Goal: Information Seeking & Learning: Find specific fact

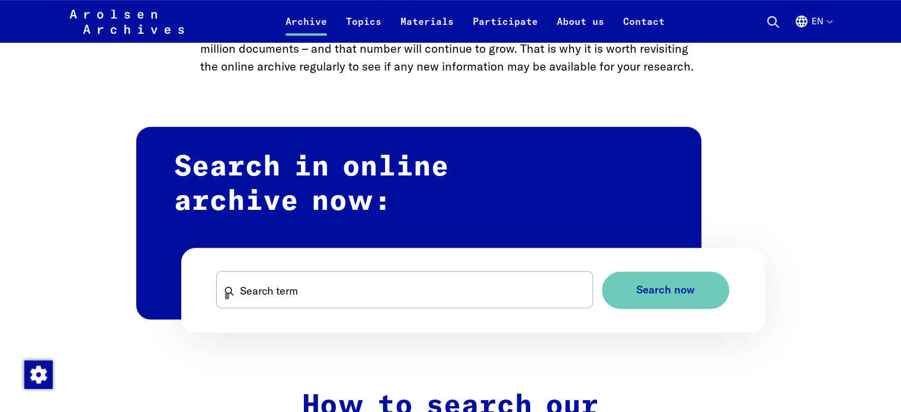
scroll to position [638, 0]
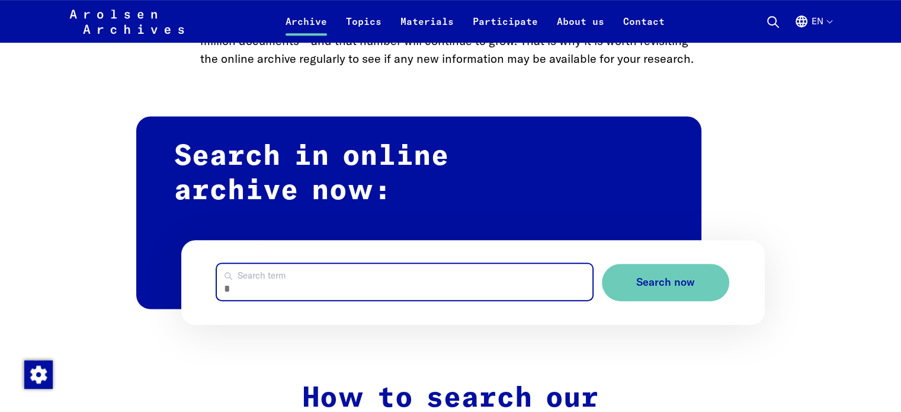
click at [441, 296] on input "Search term" at bounding box center [404, 282] width 375 height 36
type input "**********"
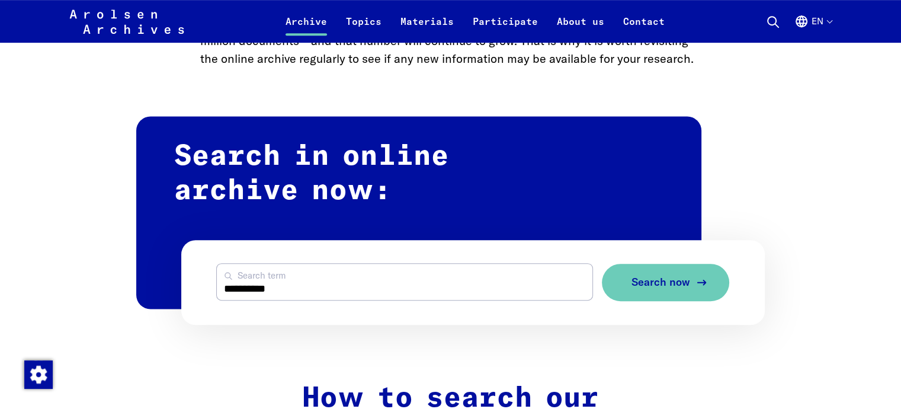
click at [680, 280] on span "Search now" at bounding box center [661, 282] width 59 height 12
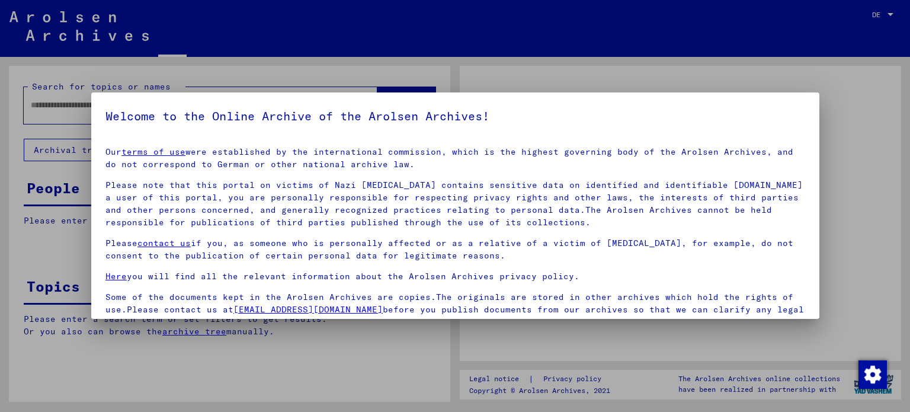
type input "**********"
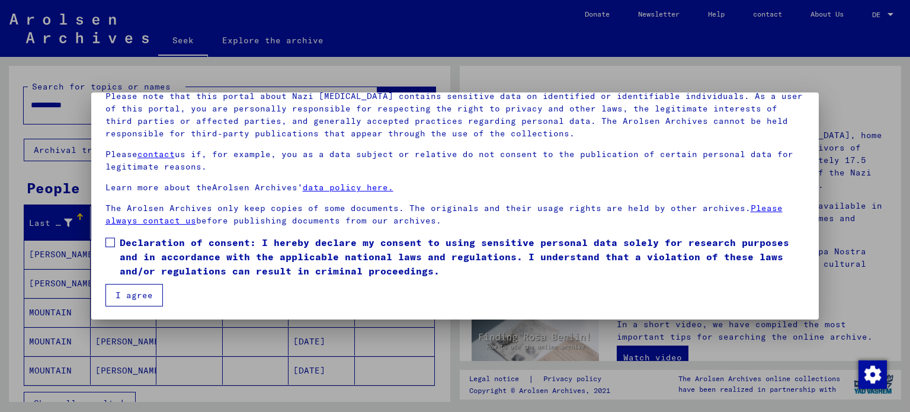
scroll to position [90, 0]
click at [107, 238] on span at bounding box center [109, 240] width 9 height 9
click at [133, 302] on button "I agree" at bounding box center [133, 294] width 57 height 23
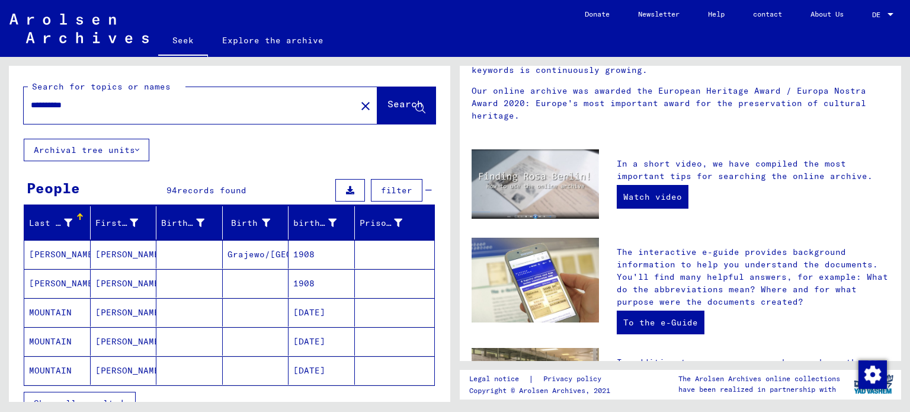
scroll to position [169, 0]
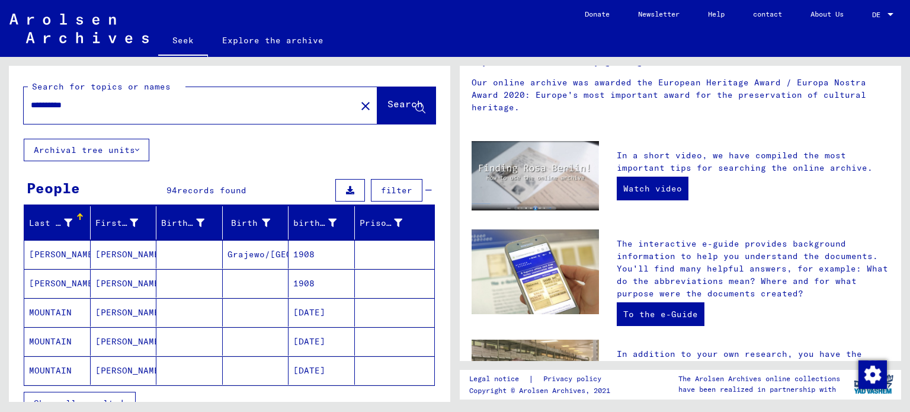
click at [53, 370] on font "MOUNTAIN" at bounding box center [50, 370] width 43 height 11
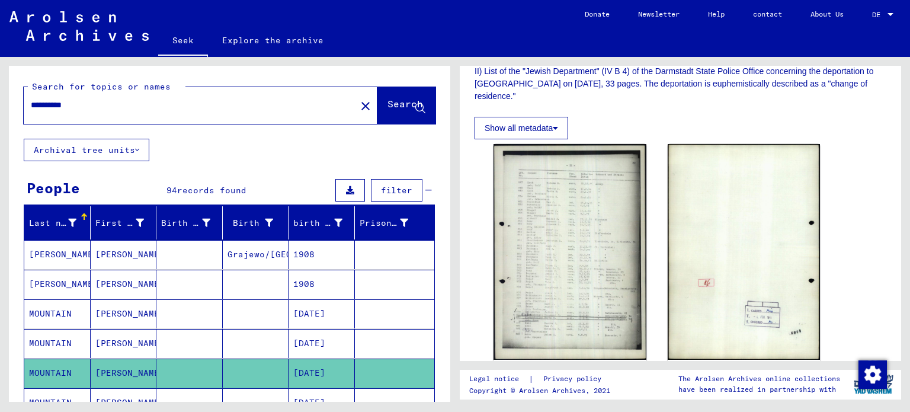
scroll to position [277, 0]
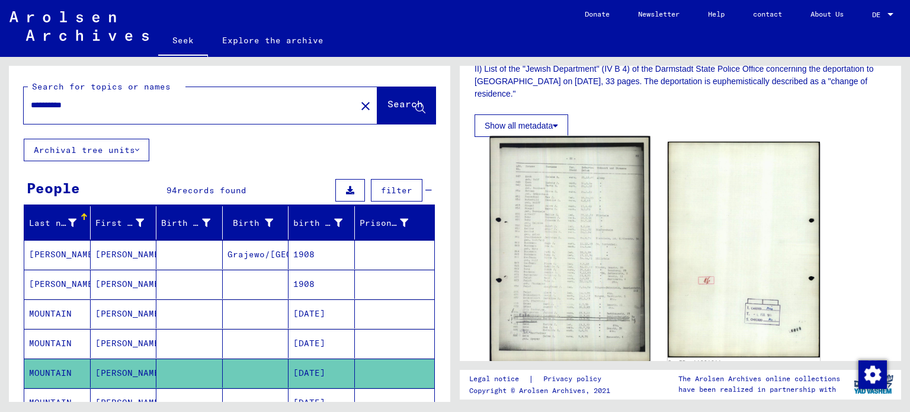
click at [548, 230] on img at bounding box center [570, 249] width 160 height 226
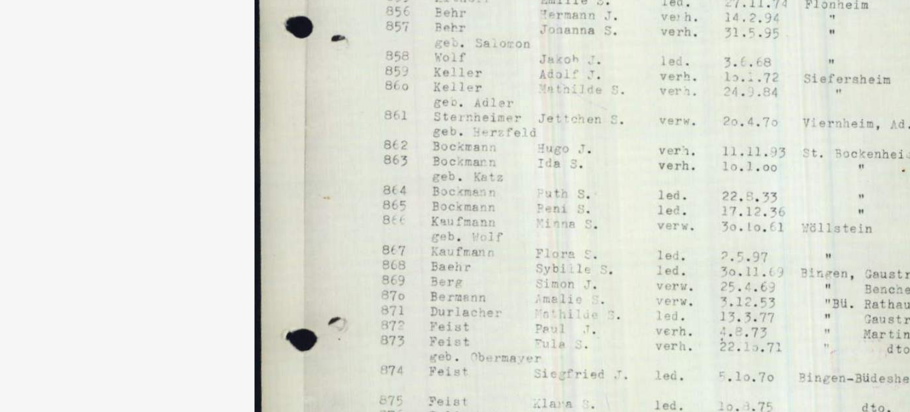
drag, startPoint x: 420, startPoint y: 201, endPoint x: 403, endPoint y: 201, distance: 17.2
click at [403, 201] on img at bounding box center [456, 176] width 648 height 293
drag, startPoint x: 427, startPoint y: 200, endPoint x: 419, endPoint y: 200, distance: 7.7
click at [419, 200] on img at bounding box center [456, 176] width 648 height 293
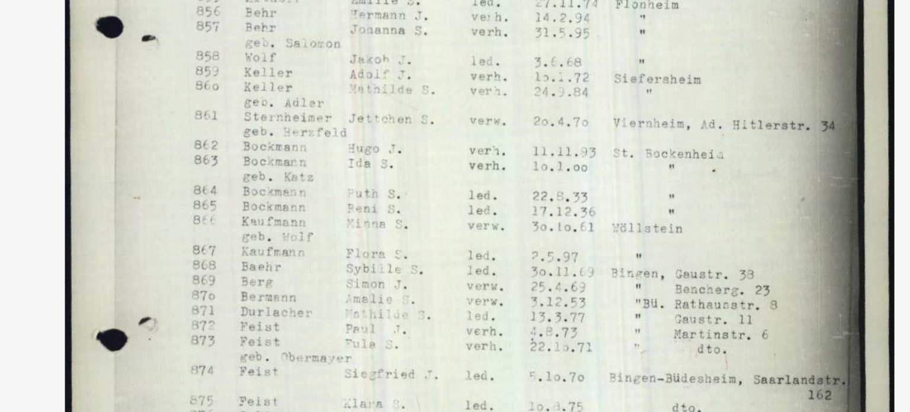
drag, startPoint x: 456, startPoint y: 216, endPoint x: 525, endPoint y: 196, distance: 72.2
click at [525, 196] on img at bounding box center [456, 176] width 648 height 293
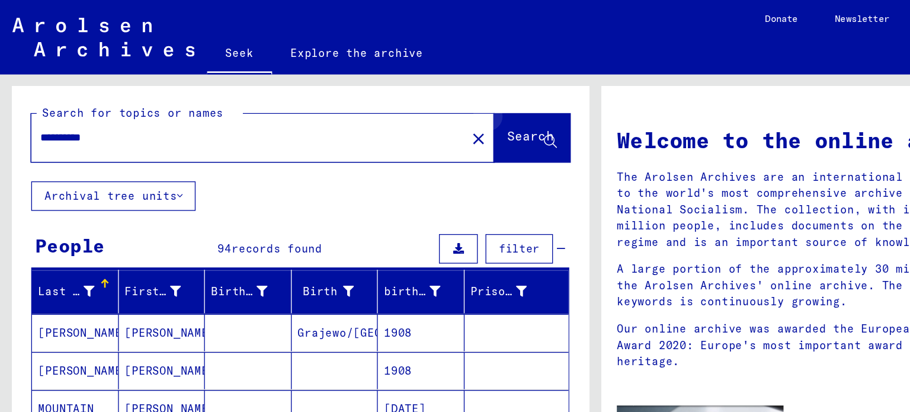
click at [415, 104] on icon at bounding box center [420, 109] width 10 height 10
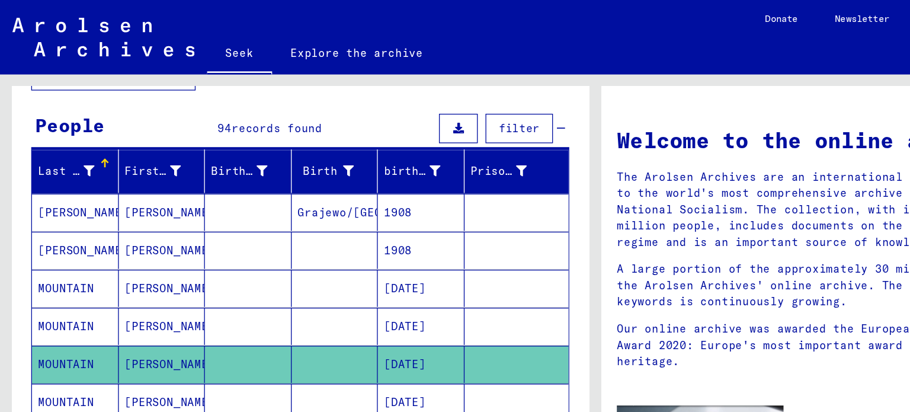
scroll to position [96, 0]
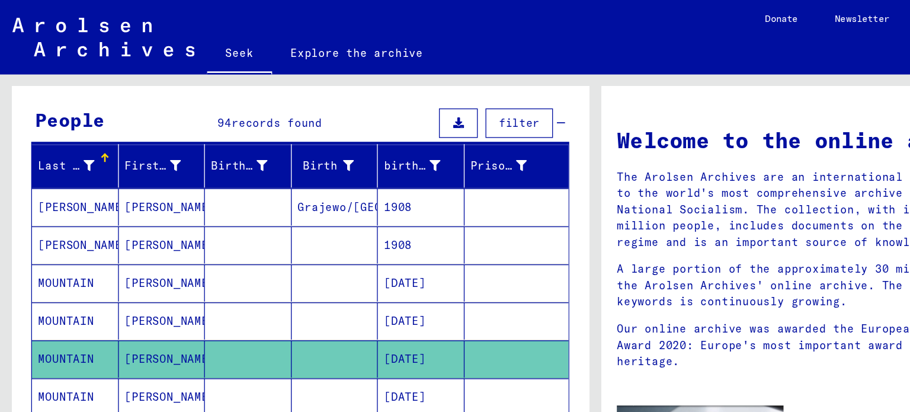
click at [56, 212] on font "MOUNTAIN" at bounding box center [50, 216] width 43 height 11
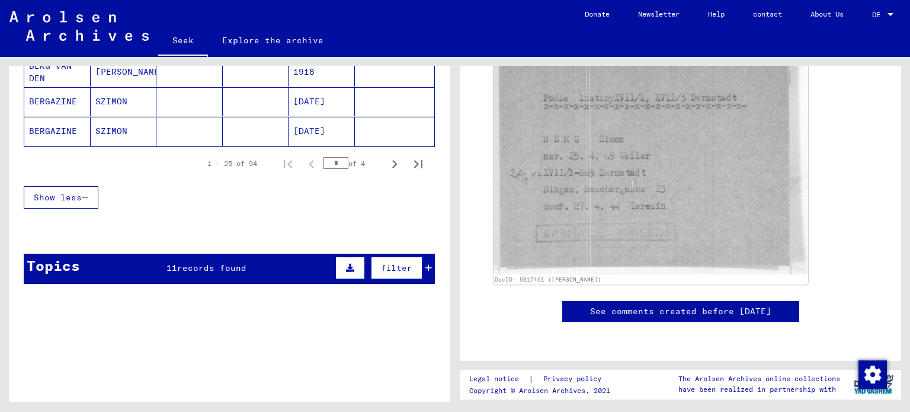
scroll to position [832, 0]
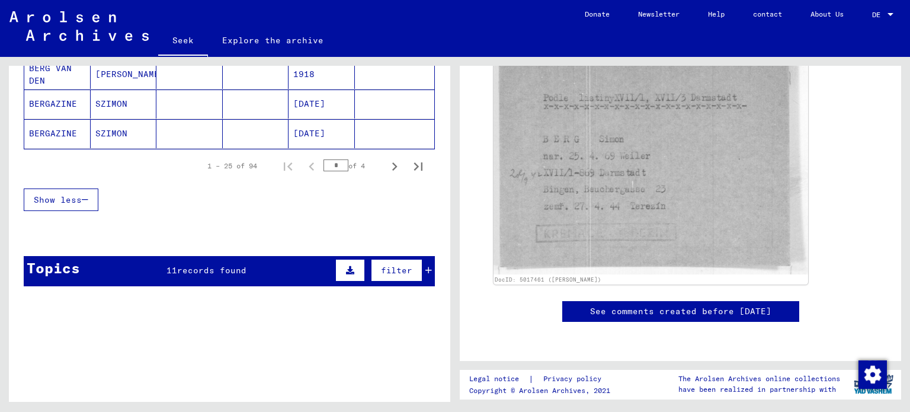
click at [392, 265] on font "filter" at bounding box center [396, 270] width 31 height 11
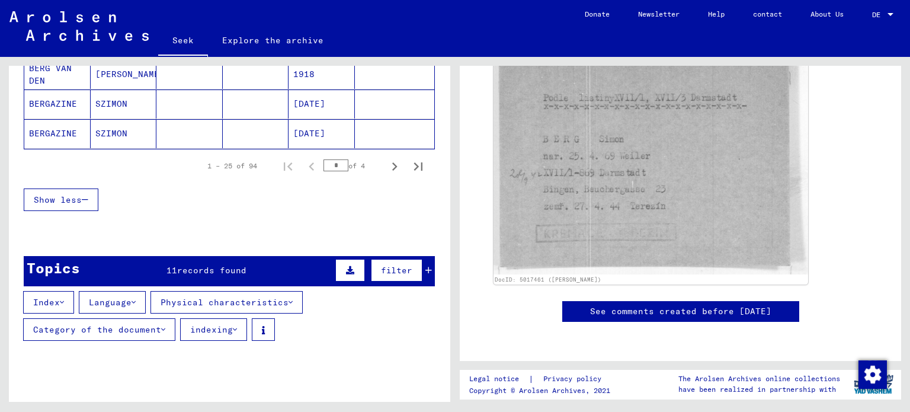
click at [223, 324] on font "indexing" at bounding box center [211, 329] width 43 height 11
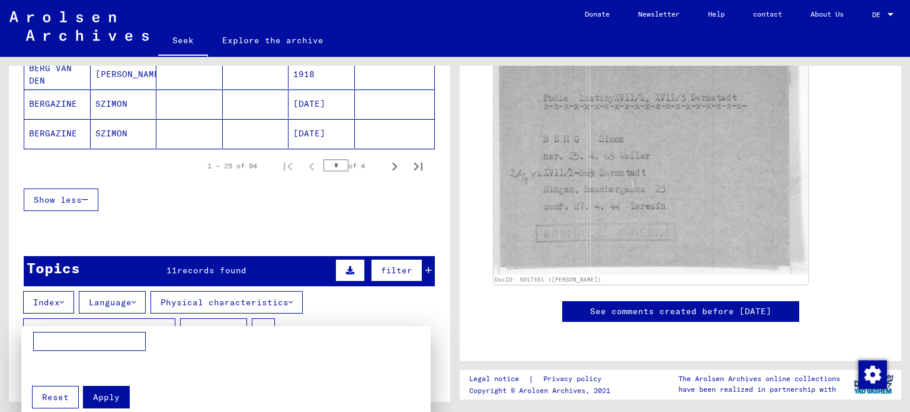
click at [402, 221] on div at bounding box center [455, 206] width 910 height 412
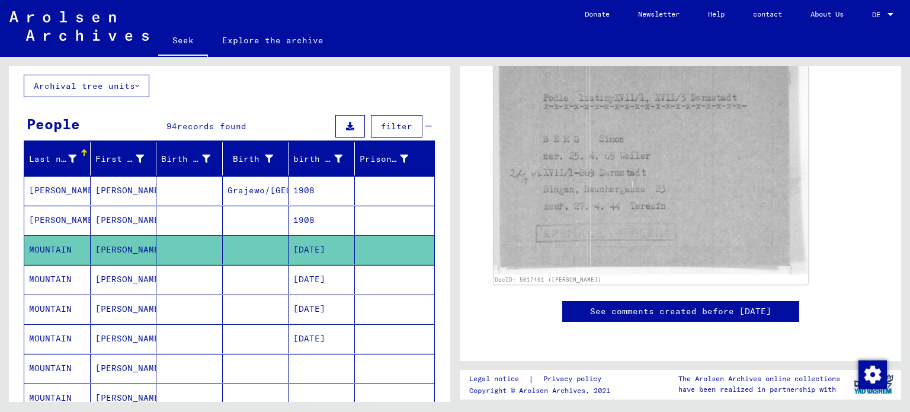
scroll to position [0, 0]
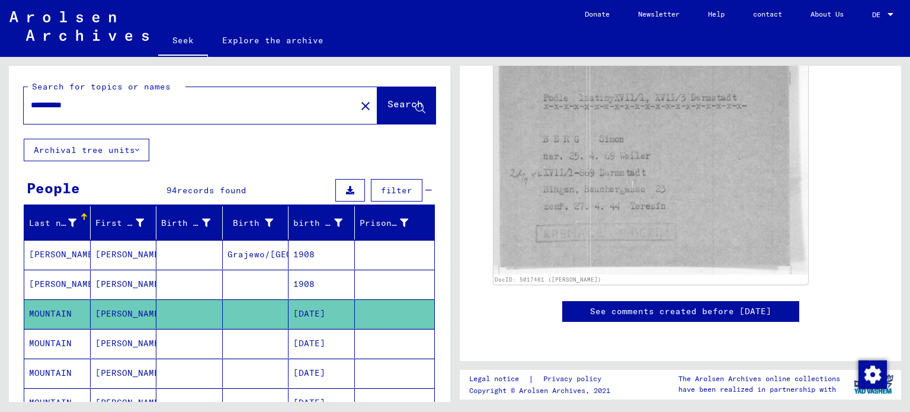
click at [127, 150] on font "Archival tree units" at bounding box center [84, 150] width 101 height 11
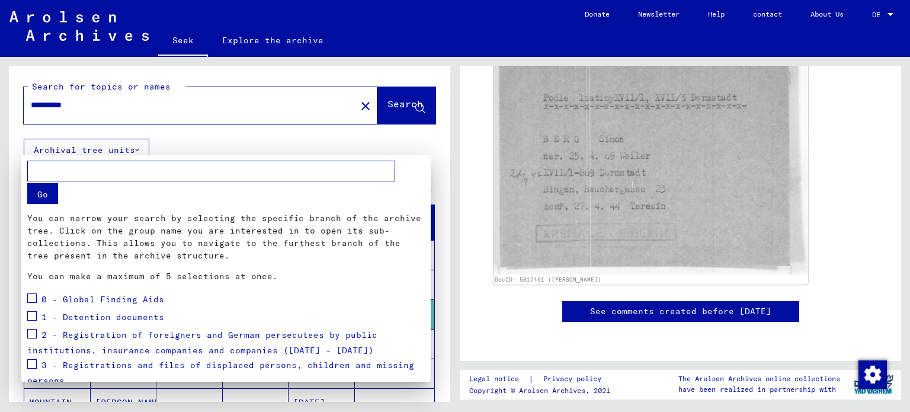
click at [396, 143] on div at bounding box center [455, 206] width 910 height 412
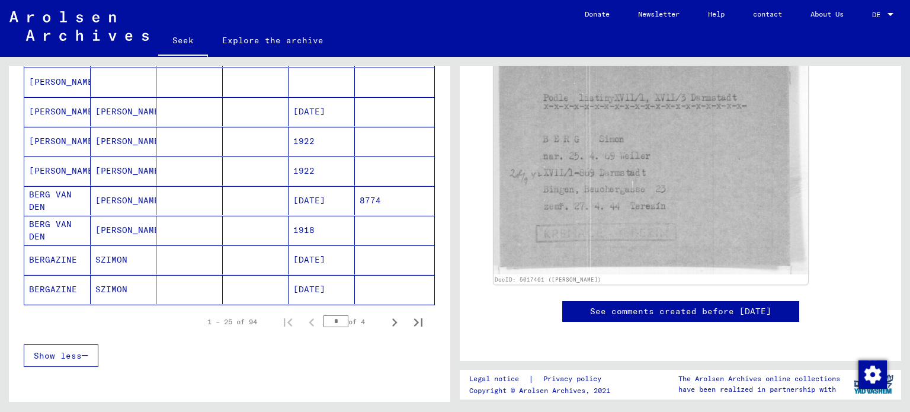
scroll to position [699, 0]
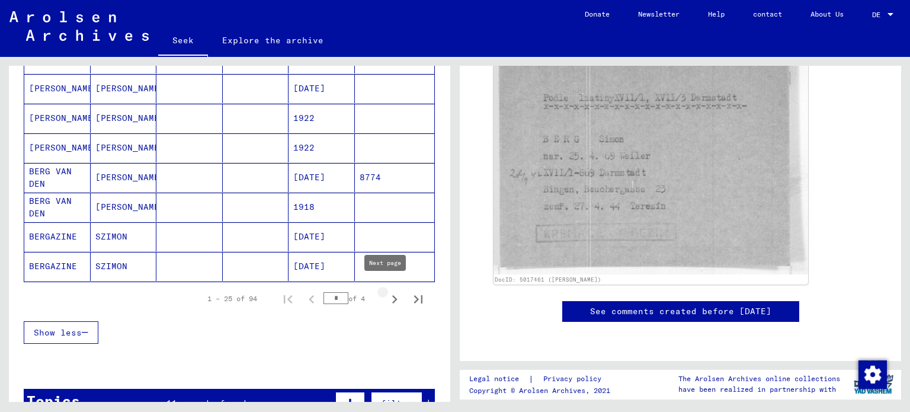
click at [387, 291] on icon "Next page" at bounding box center [394, 299] width 17 height 17
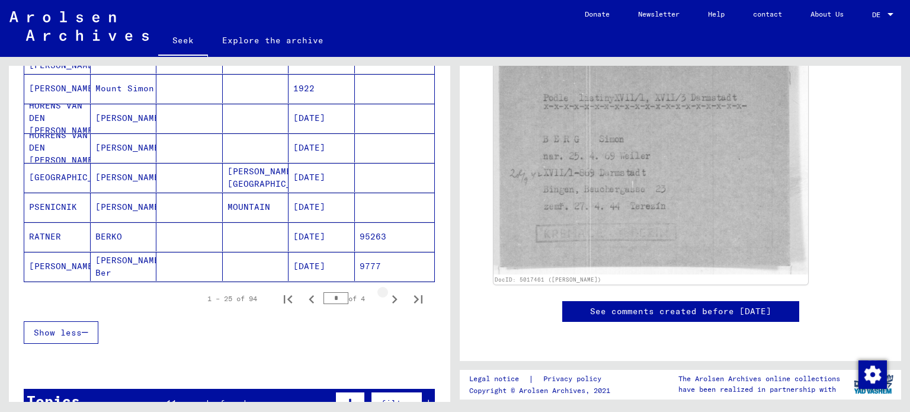
click at [386, 291] on icon "Next page" at bounding box center [394, 299] width 17 height 17
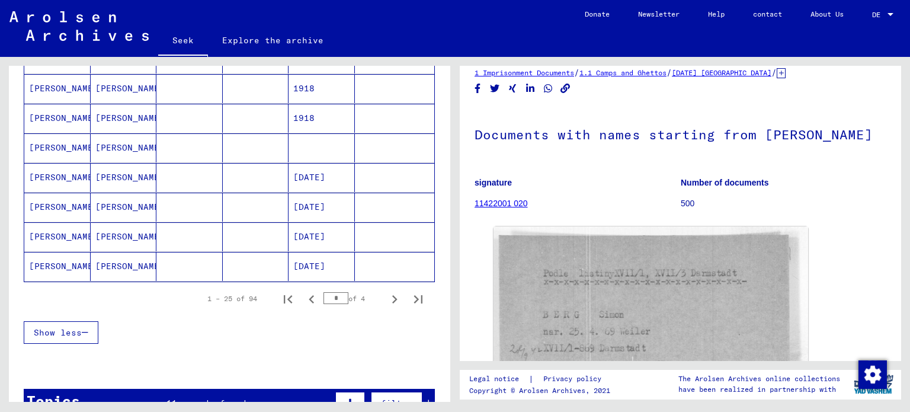
scroll to position [12, 0]
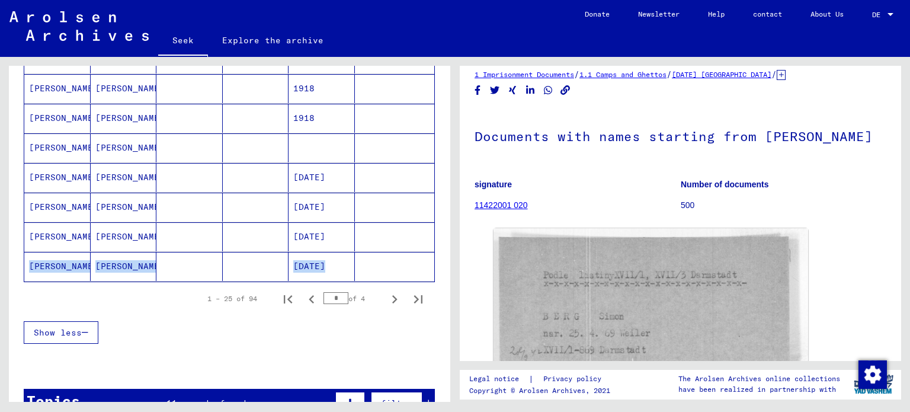
drag, startPoint x: 450, startPoint y: 251, endPoint x: 451, endPoint y: 244, distance: 7.8
click at [451, 244] on div "**********" at bounding box center [227, 229] width 455 height 345
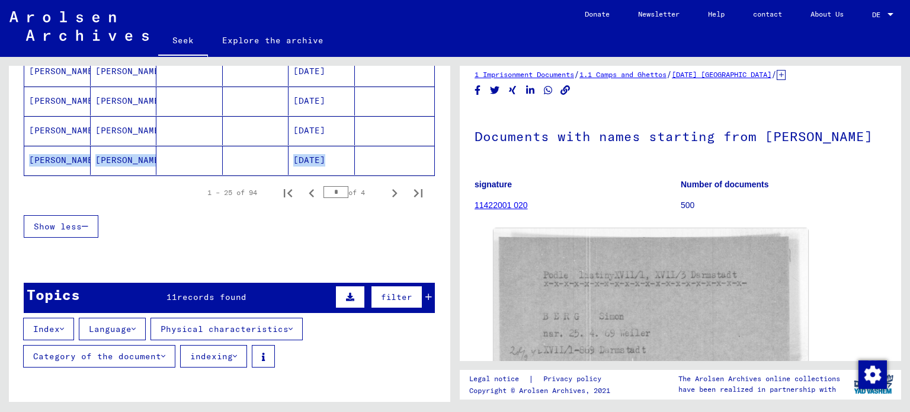
scroll to position [795, 0]
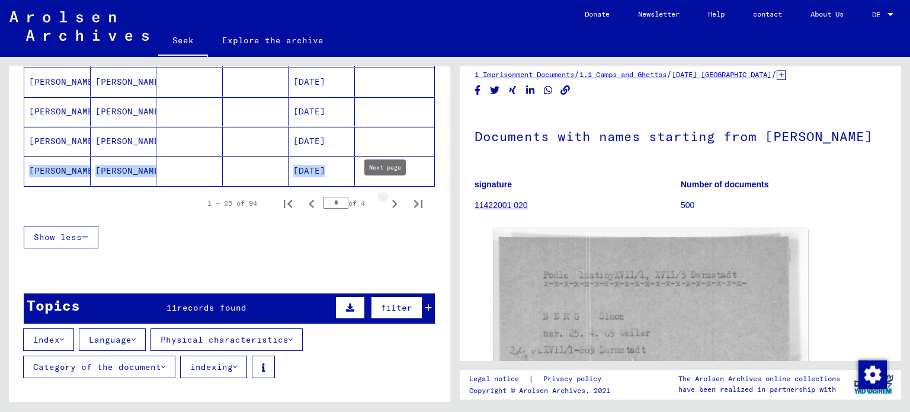
click at [386, 196] on icon "Next page" at bounding box center [394, 204] width 17 height 17
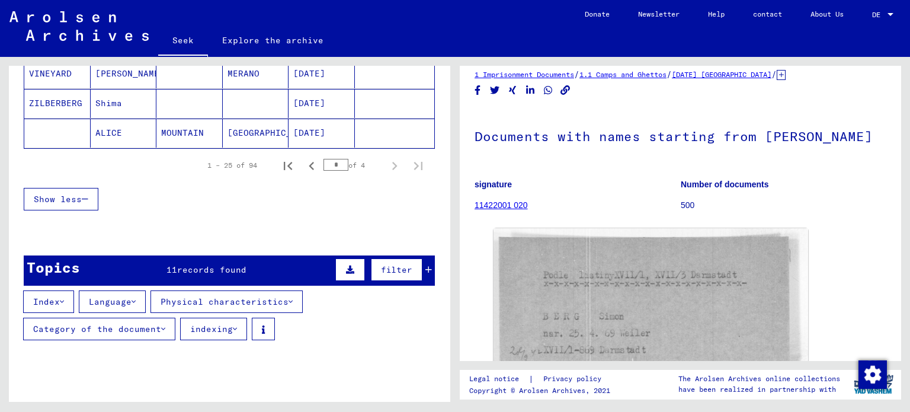
scroll to position [656, 0]
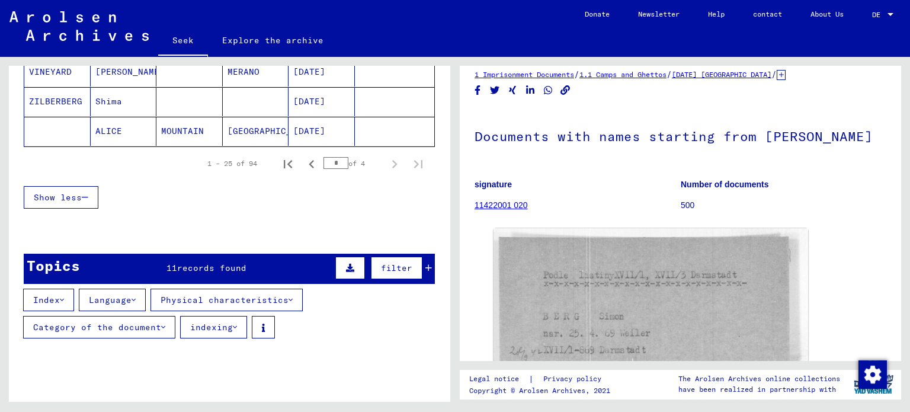
drag, startPoint x: 334, startPoint y: 149, endPoint x: 334, endPoint y: 156, distance: 7.1
click at [334, 156] on div "1 – 25 of 94 * of 4" at bounding box center [311, 164] width 237 height 24
click at [334, 157] on input "*" at bounding box center [335, 163] width 25 height 12
click at [280, 156] on icon "First page" at bounding box center [288, 164] width 17 height 17
type input "*"
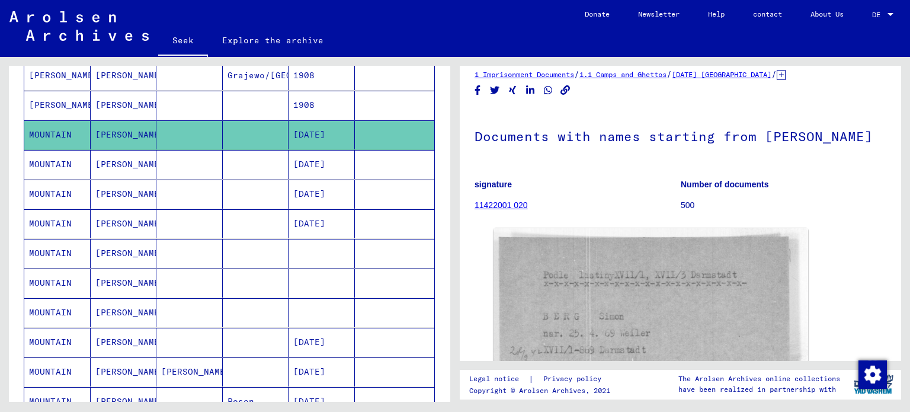
scroll to position [181, 0]
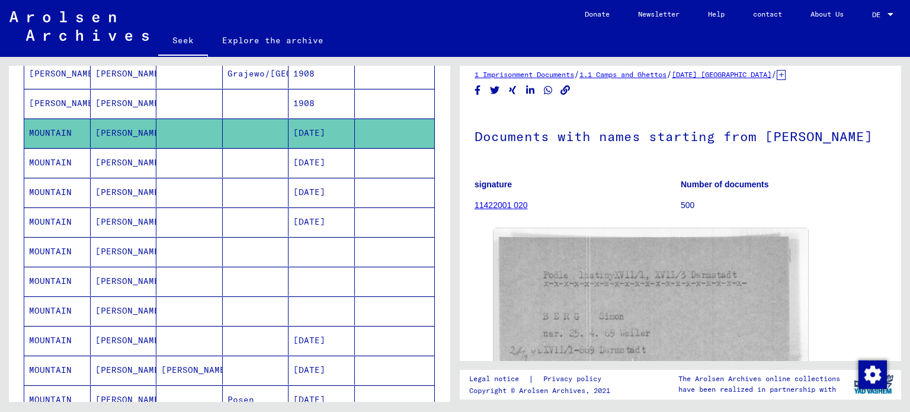
click at [424, 166] on mat-cell at bounding box center [395, 162] width 80 height 29
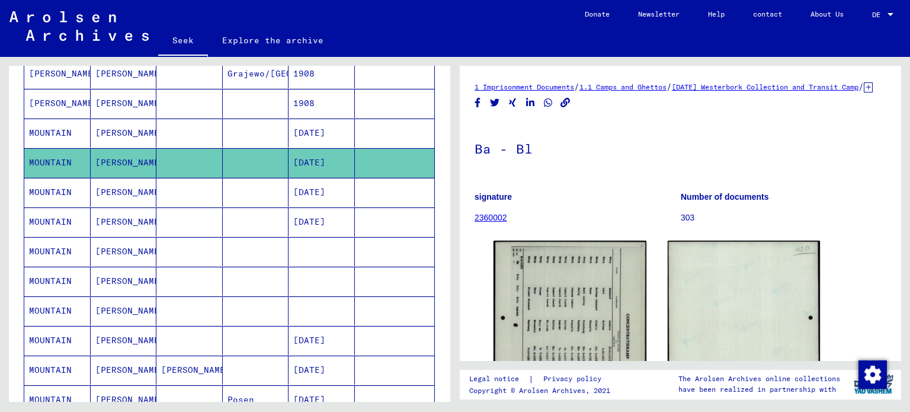
click at [57, 247] on font "MOUNTAIN" at bounding box center [50, 251] width 43 height 11
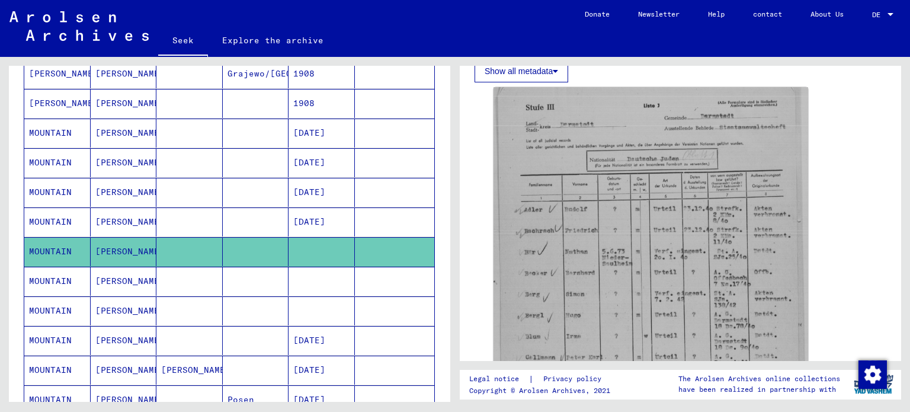
scroll to position [320, 0]
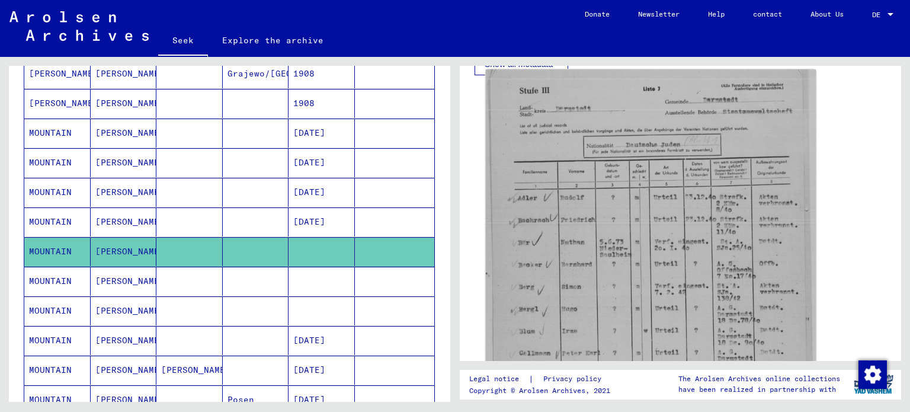
click at [585, 274] on img at bounding box center [651, 286] width 331 height 435
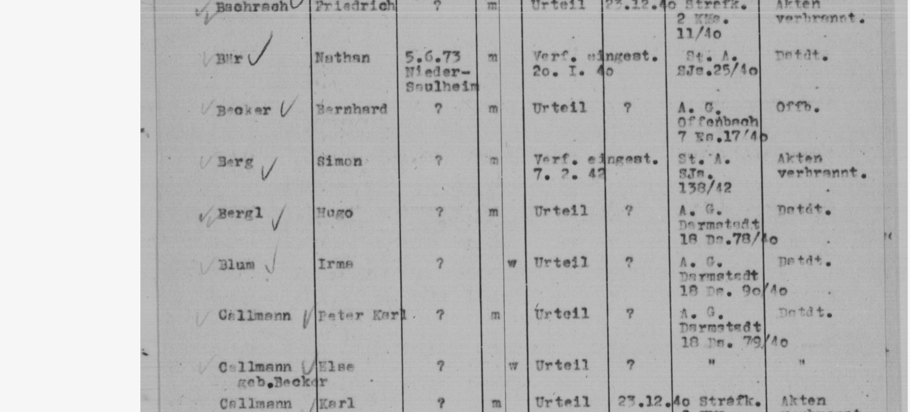
drag, startPoint x: 469, startPoint y: 175, endPoint x: 496, endPoint y: 172, distance: 26.9
click at [496, 172] on img at bounding box center [455, 176] width 728 height 293
drag, startPoint x: 496, startPoint y: 172, endPoint x: 496, endPoint y: 178, distance: 6.5
click at [496, 178] on img at bounding box center [455, 176] width 728 height 293
